Goal: Information Seeking & Learning: Learn about a topic

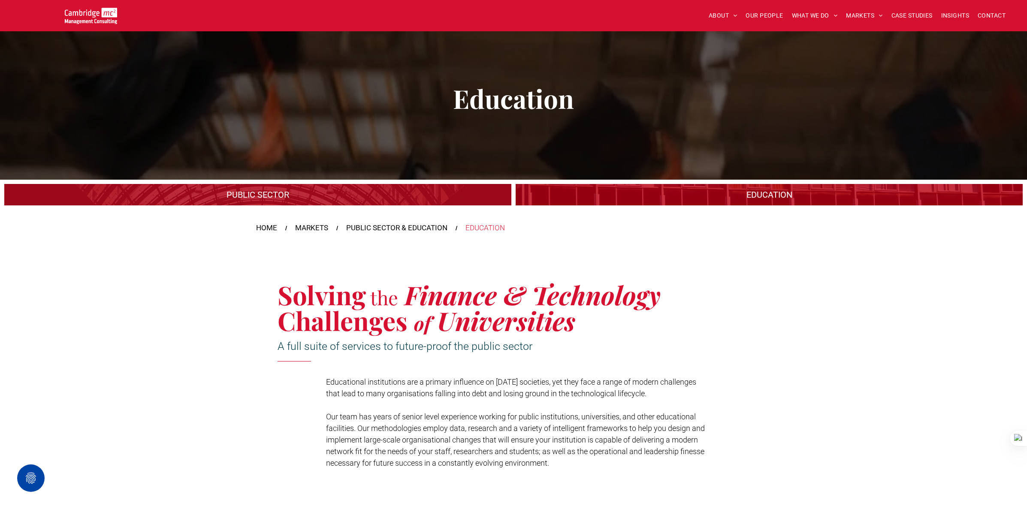
scroll to position [130, 0]
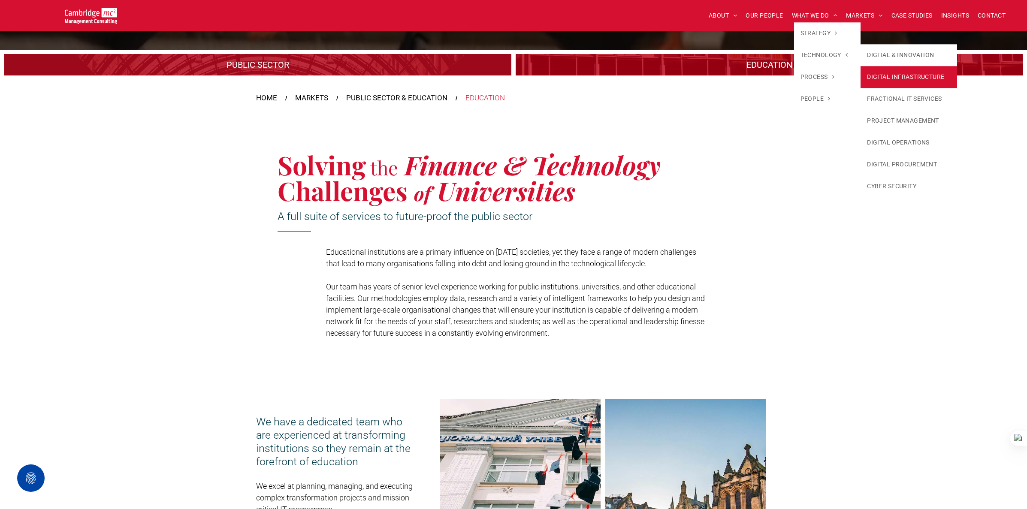
click at [899, 70] on link "DIGITAL INFRASTRUCTURE" at bounding box center [909, 77] width 97 height 22
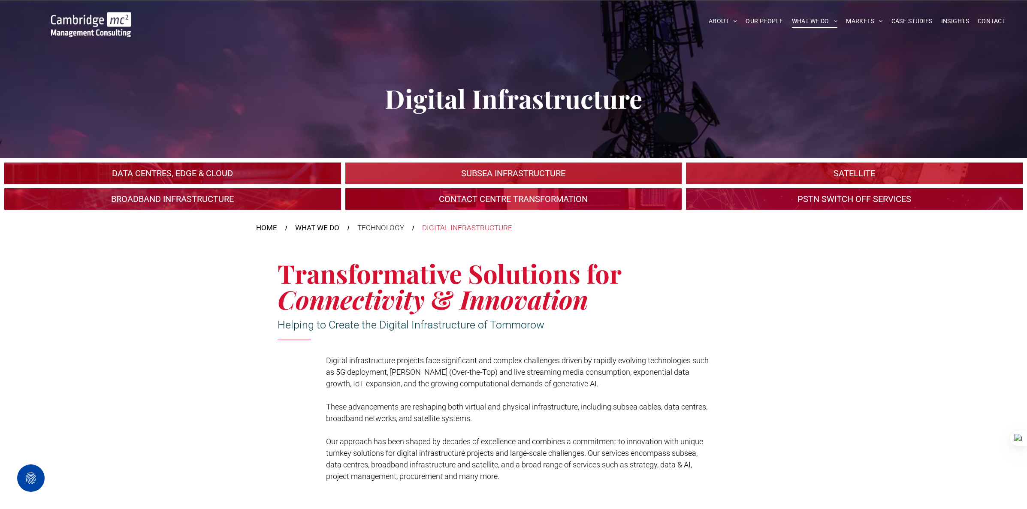
click at [197, 168] on link "An industrial plant" at bounding box center [172, 173] width 357 height 23
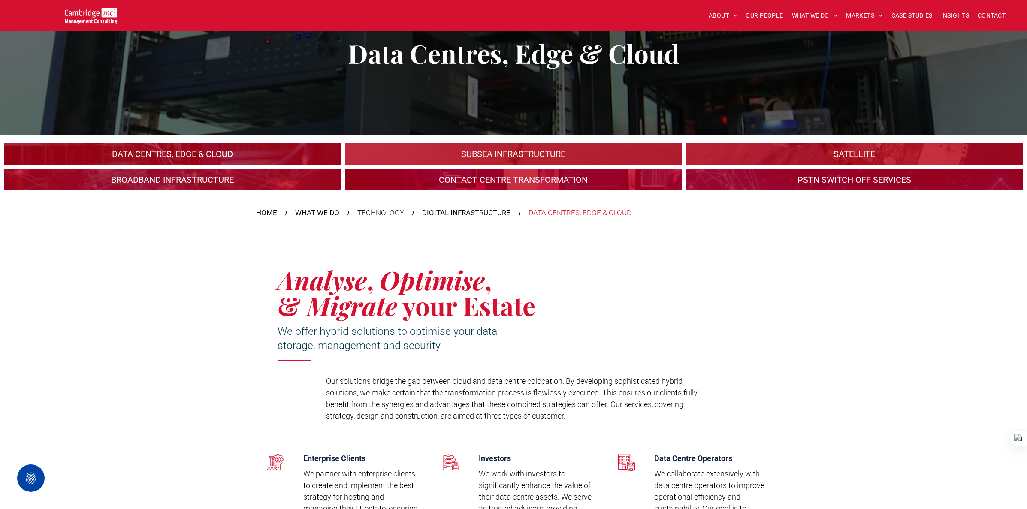
scroll to position [36, 0]
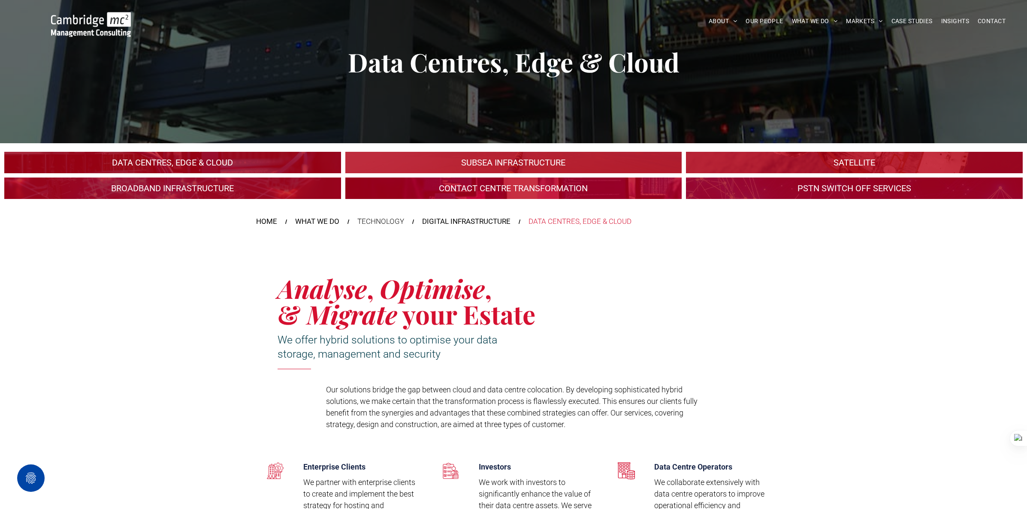
click at [404, 163] on link at bounding box center [513, 162] width 357 height 23
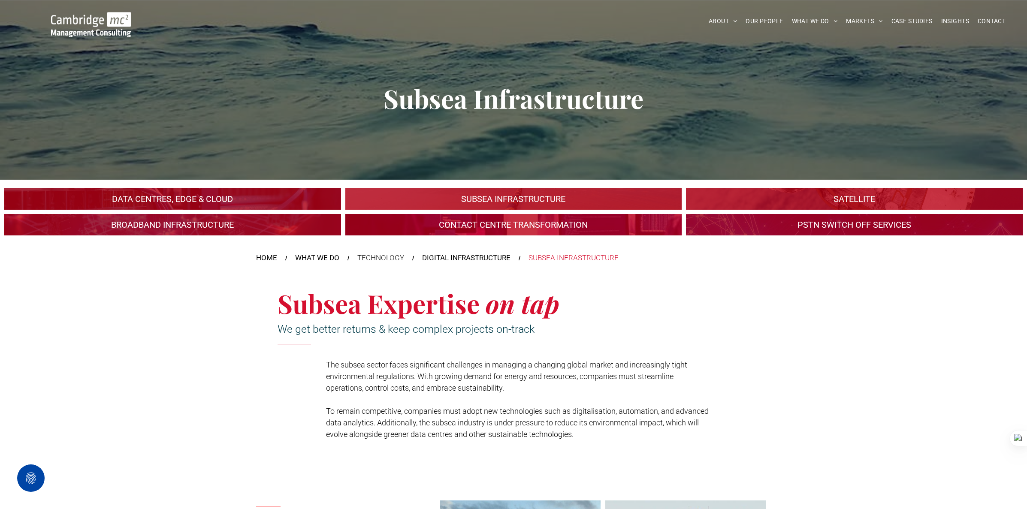
click at [806, 197] on link "A large mall with arched glass roof" at bounding box center [854, 199] width 357 height 23
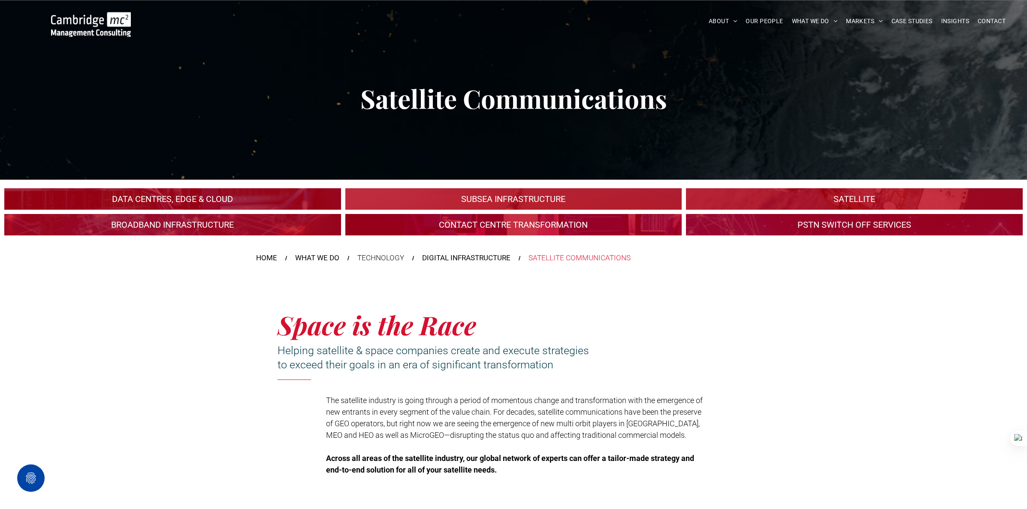
click at [227, 226] on link "A crowd in silhouette at sunset, on a rise or lookout point" at bounding box center [172, 225] width 357 height 23
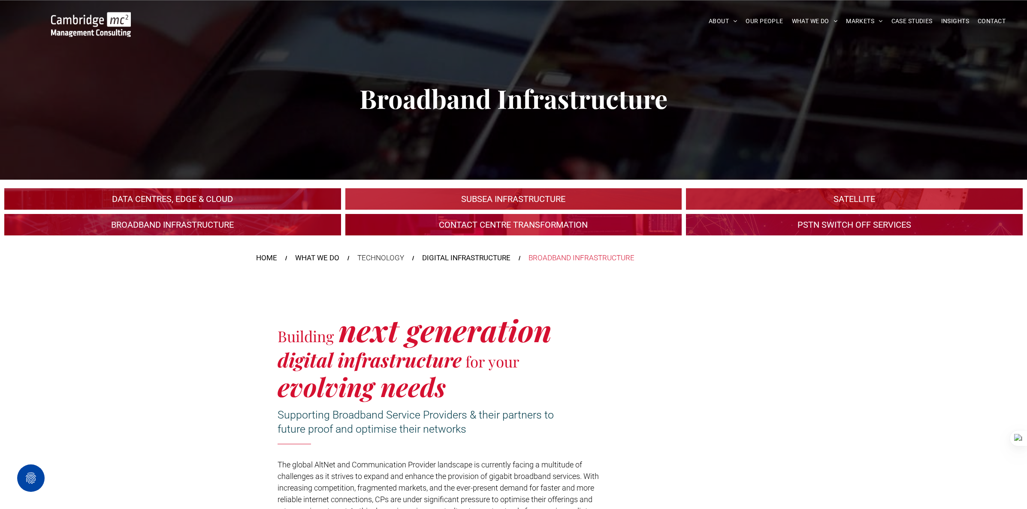
click at [427, 224] on link at bounding box center [513, 225] width 357 height 23
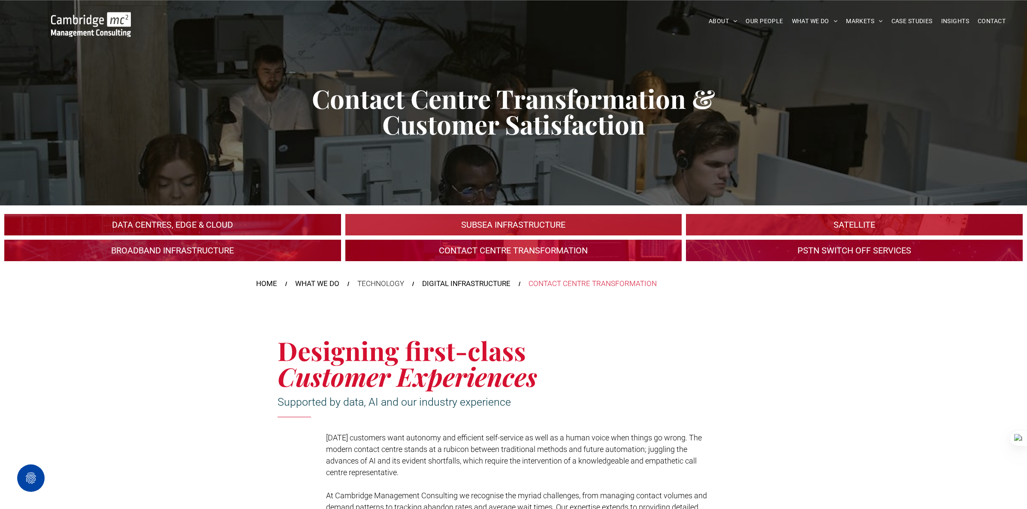
click at [733, 253] on link at bounding box center [854, 250] width 357 height 23
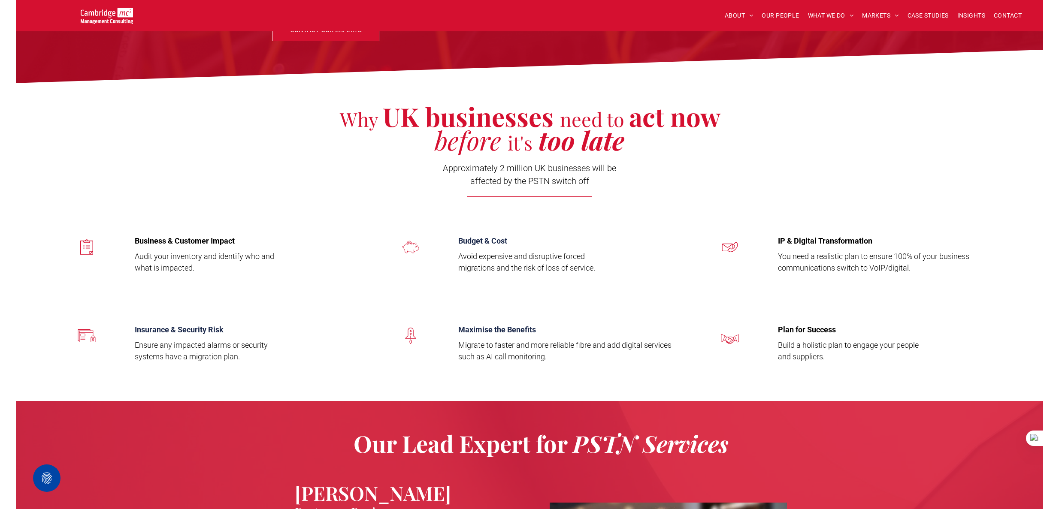
scroll to position [197, 0]
